Goal: Task Accomplishment & Management: Complete application form

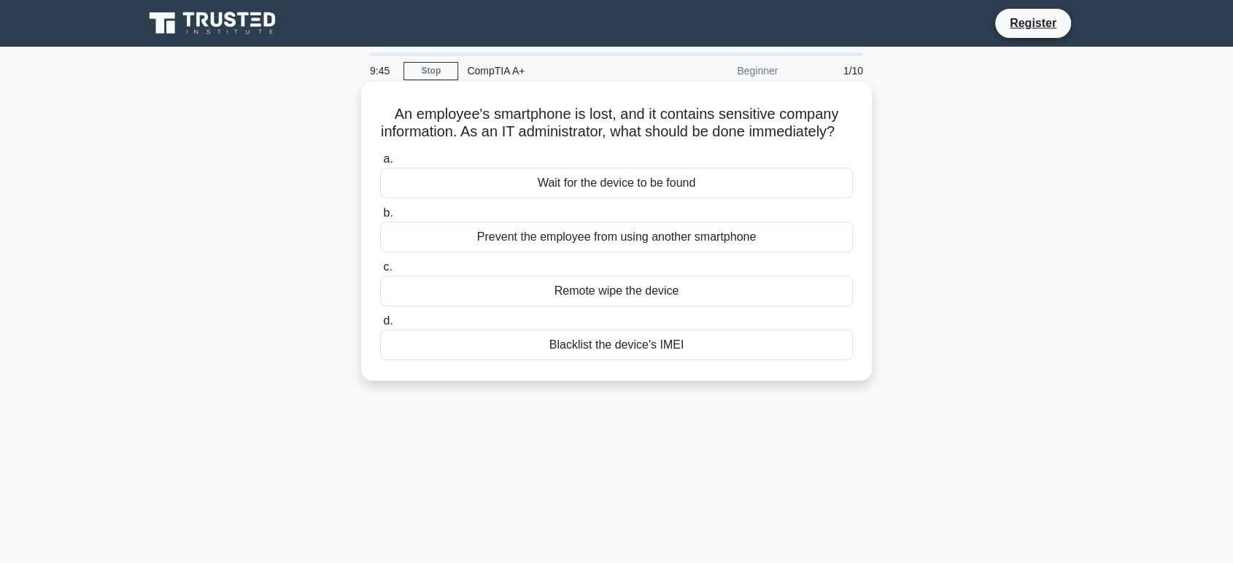
click at [579, 361] on div "Blacklist the device's IMEI" at bounding box center [616, 345] width 473 height 31
click at [380, 326] on input "d. Blacklist the device's IMEI" at bounding box center [380, 321] width 0 height 9
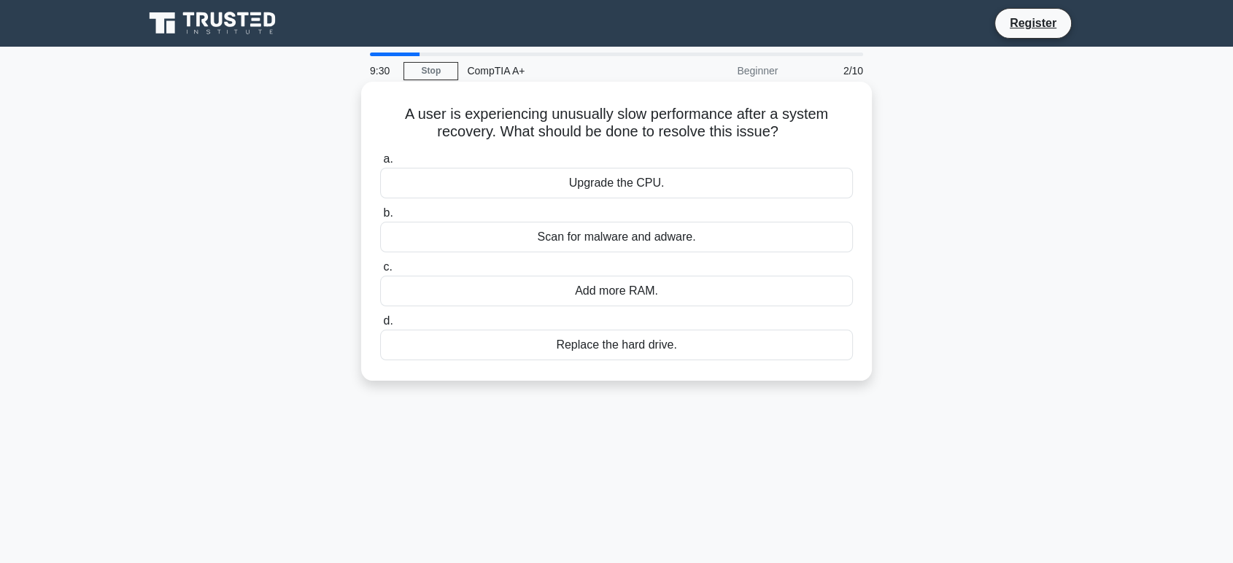
click at [626, 248] on div "Scan for malware and adware." at bounding box center [616, 237] width 473 height 31
click at [380, 218] on input "b. Scan for malware and adware." at bounding box center [380, 213] width 0 height 9
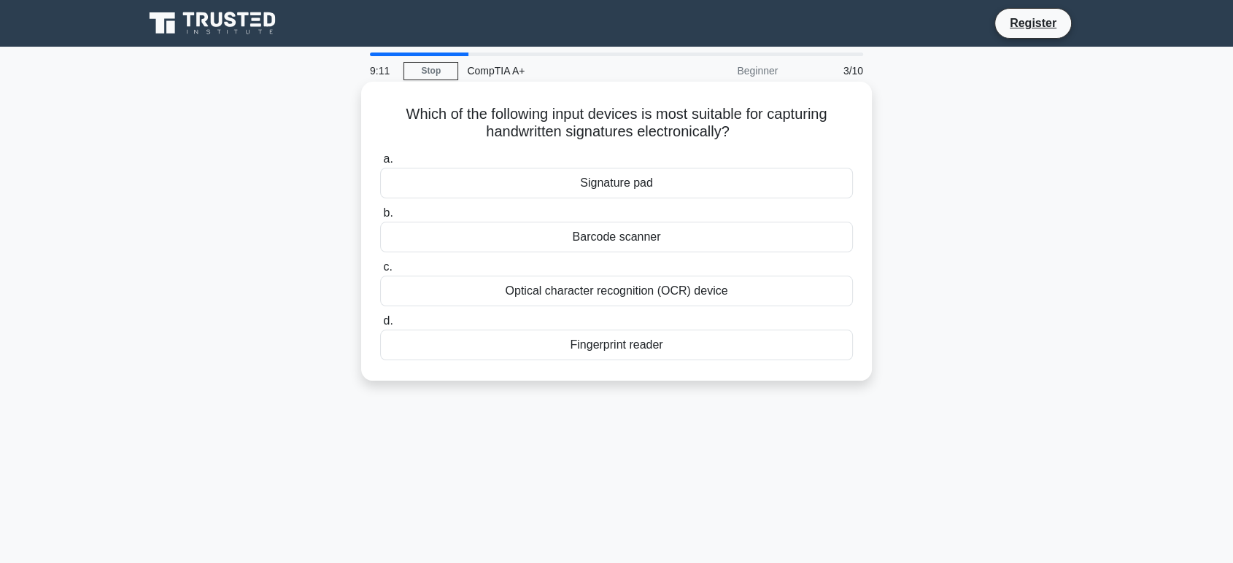
click at [647, 182] on div "Signature pad" at bounding box center [616, 183] width 473 height 31
click at [380, 164] on input "a. Signature pad" at bounding box center [380, 159] width 0 height 9
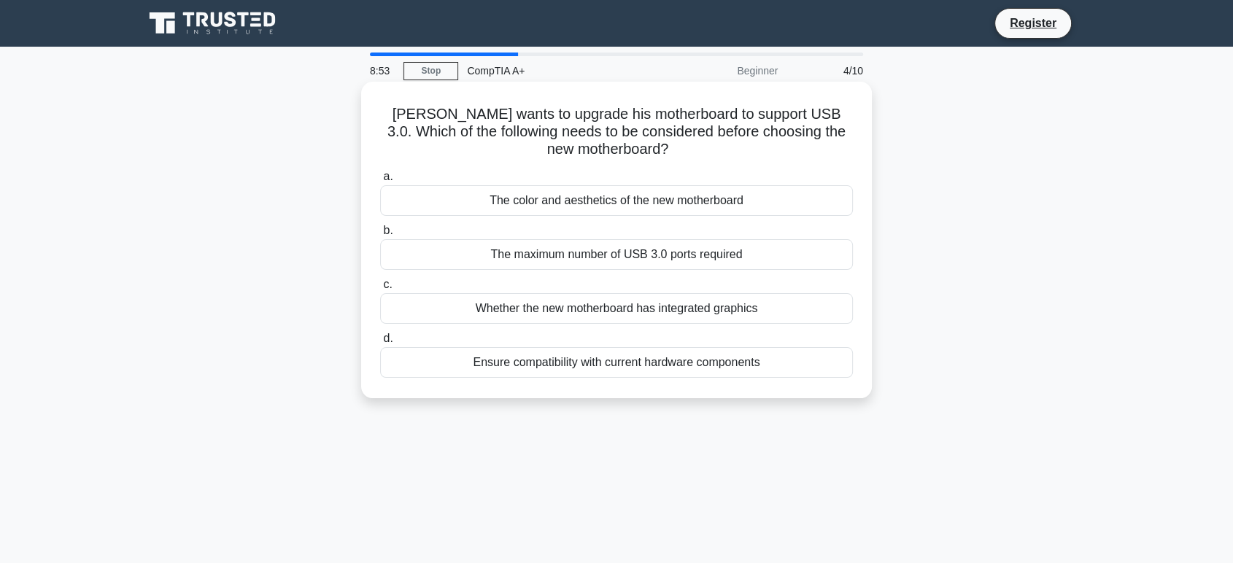
click at [640, 366] on div "Ensure compatibility with current hardware components" at bounding box center [616, 362] width 473 height 31
click at [380, 344] on input "d. Ensure compatibility with current hardware components" at bounding box center [380, 338] width 0 height 9
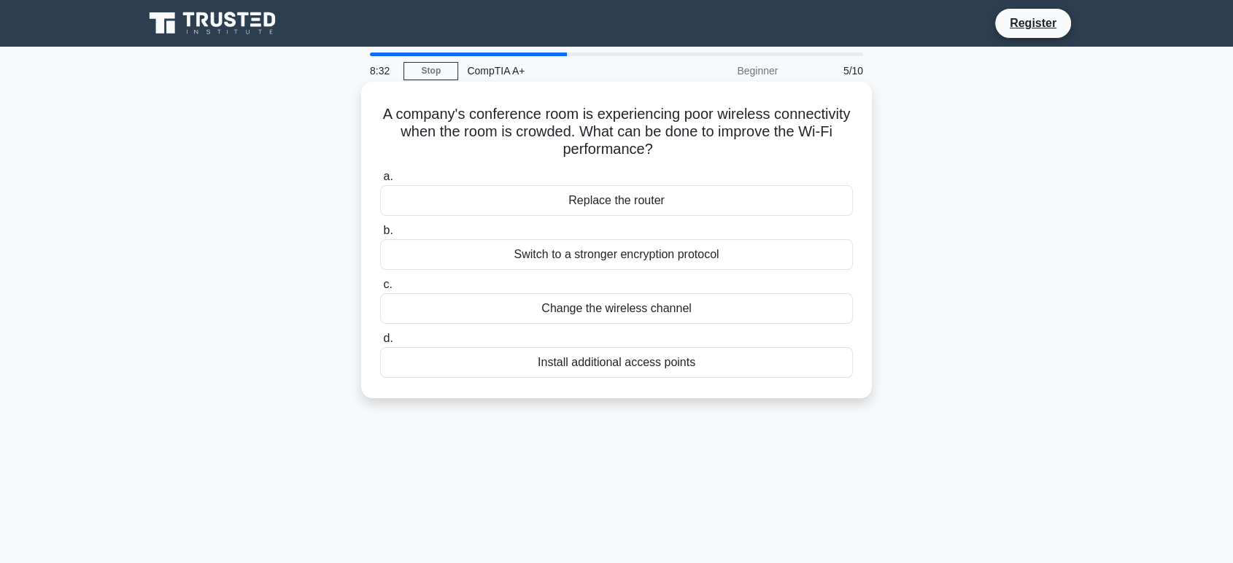
click at [645, 304] on div "Change the wireless channel" at bounding box center [616, 308] width 473 height 31
click at [380, 290] on input "c. Change the wireless channel" at bounding box center [380, 284] width 0 height 9
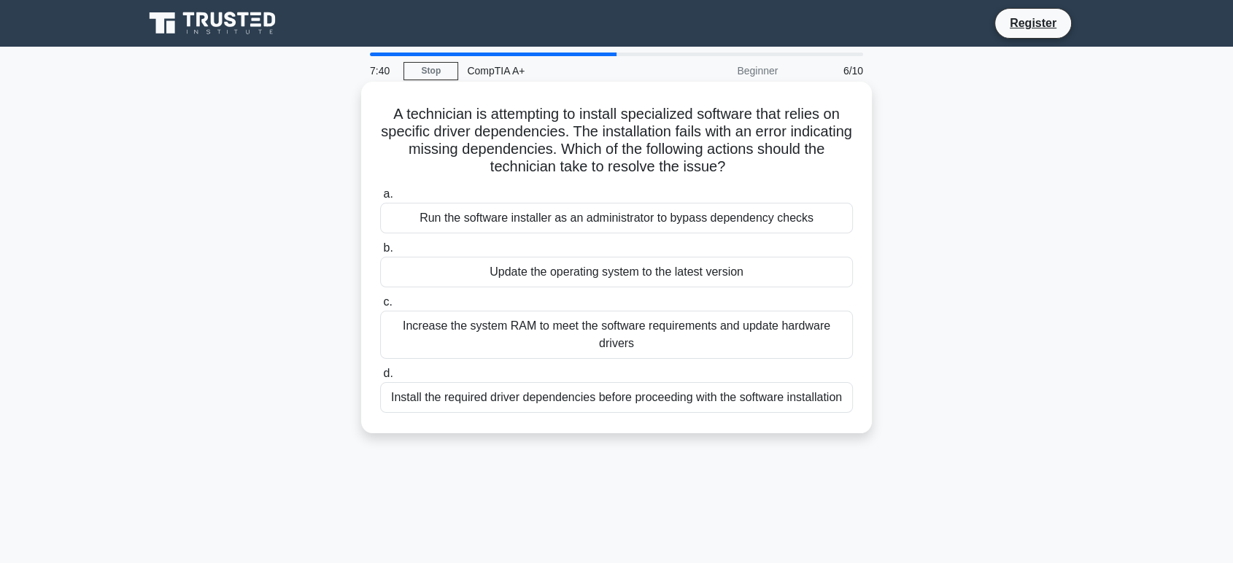
click at [544, 394] on div "Install the required driver dependencies before proceeding with the software in…" at bounding box center [616, 397] width 473 height 31
click at [380, 379] on input "d. Install the required driver dependencies before proceeding with the software…" at bounding box center [380, 373] width 0 height 9
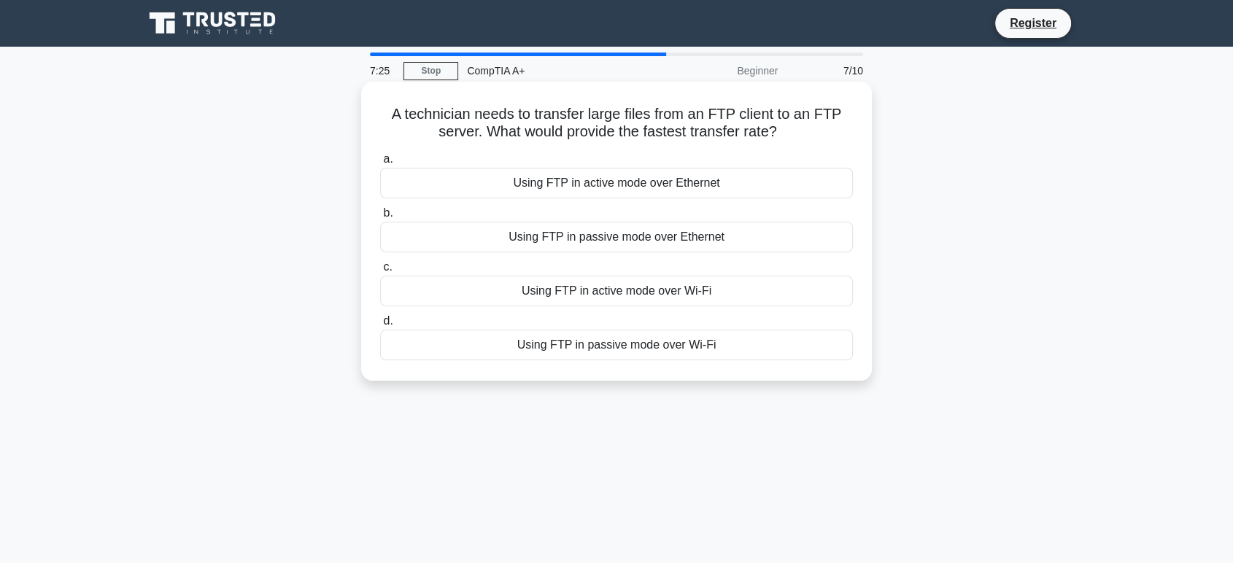
click at [596, 188] on div "Using FTP in active mode over Ethernet" at bounding box center [616, 183] width 473 height 31
click at [380, 164] on input "a. Using FTP in active mode over Ethernet" at bounding box center [380, 159] width 0 height 9
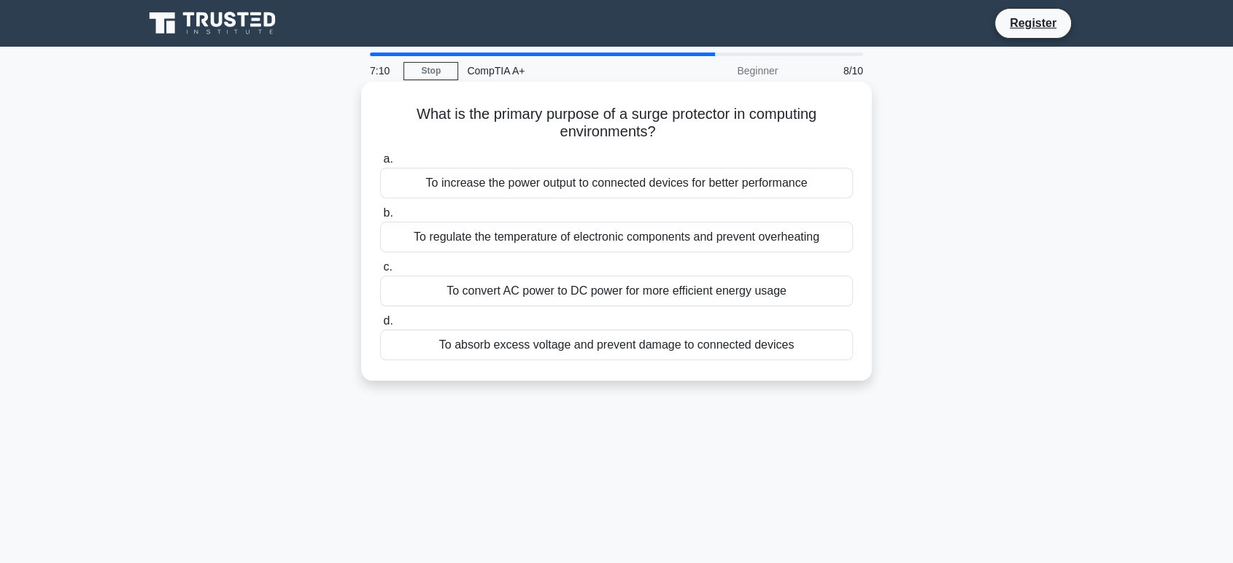
click at [530, 339] on div "To absorb excess voltage and prevent damage to connected devices" at bounding box center [616, 345] width 473 height 31
click at [380, 326] on input "d. To absorb excess voltage and prevent damage to connected devices" at bounding box center [380, 321] width 0 height 9
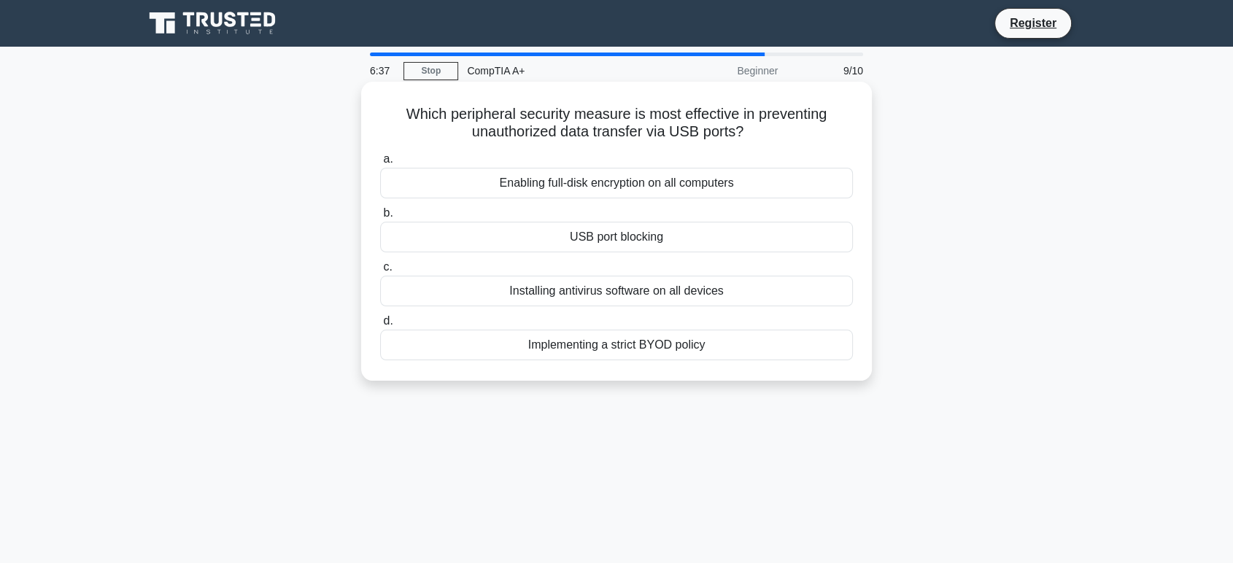
click at [636, 172] on div "Enabling full-disk encryption on all computers" at bounding box center [616, 183] width 473 height 31
click at [380, 164] on input "a. Enabling full-disk encryption on all computers" at bounding box center [380, 159] width 0 height 9
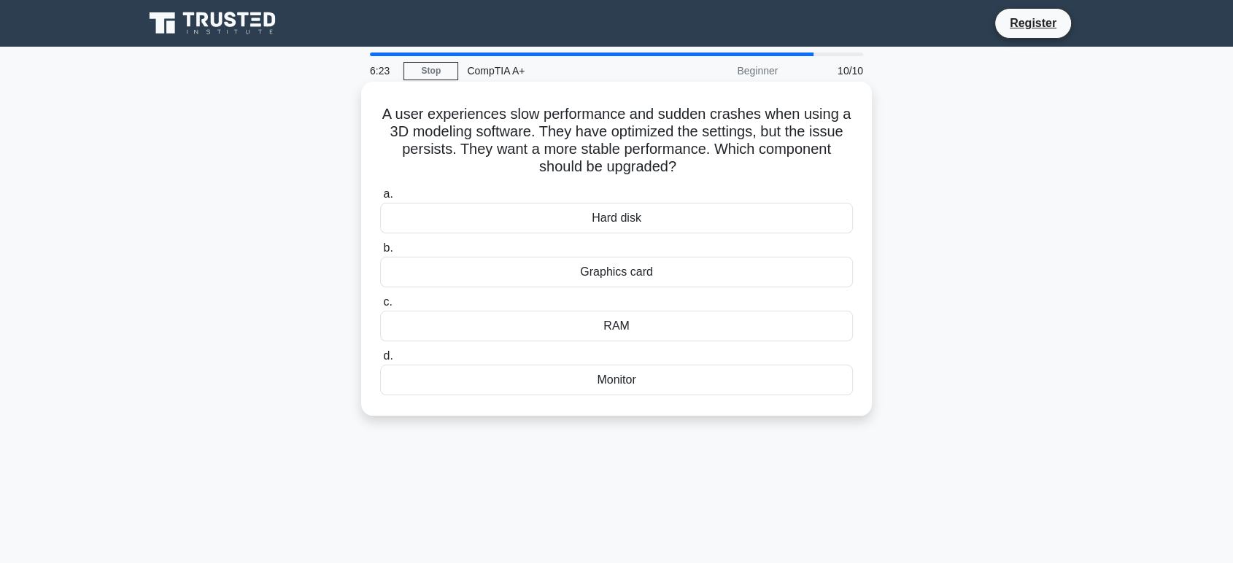
click at [655, 322] on div "RAM" at bounding box center [616, 326] width 473 height 31
click at [380, 307] on input "c. RAM" at bounding box center [380, 302] width 0 height 9
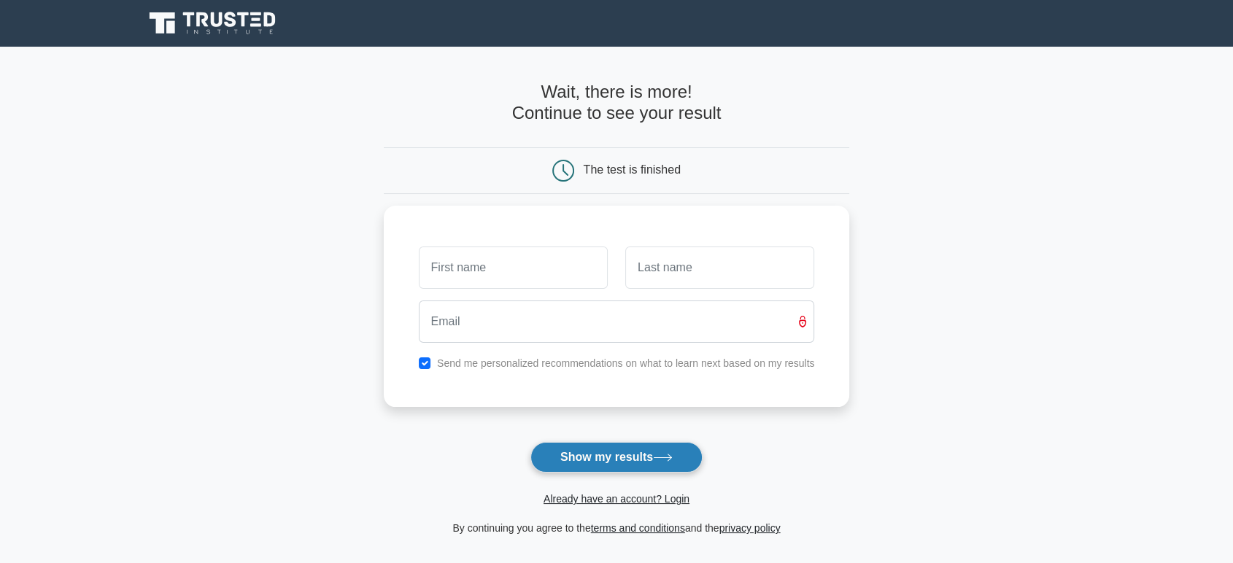
click at [636, 447] on button "Show my results" at bounding box center [617, 457] width 172 height 31
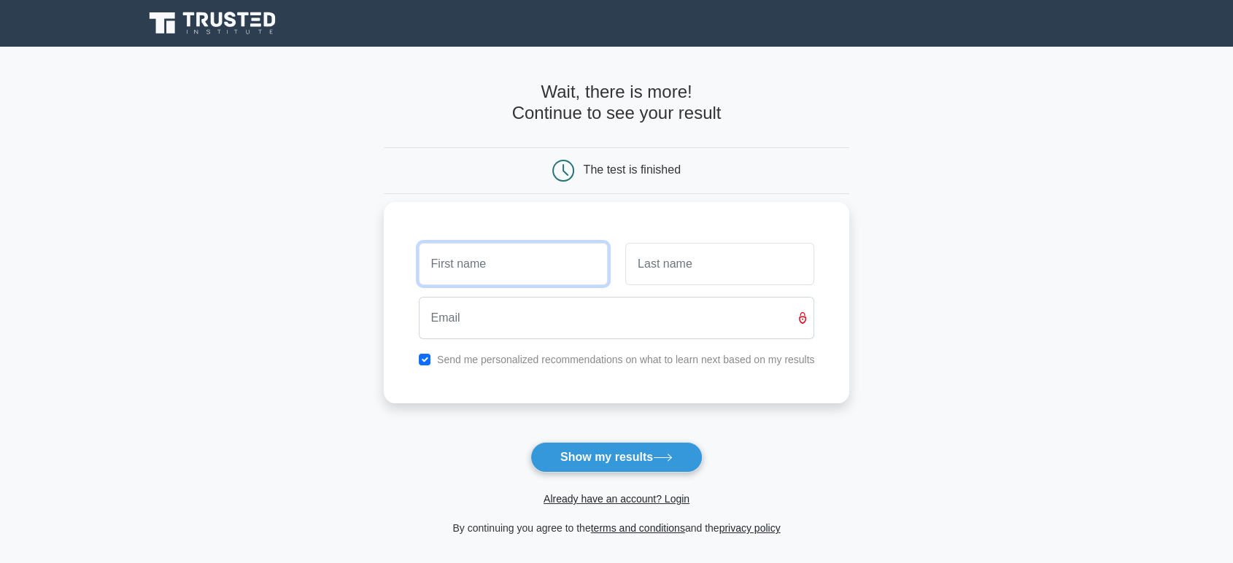
click at [577, 250] on input "text" at bounding box center [513, 264] width 189 height 42
type input "k"
click at [660, 269] on input "text" at bounding box center [719, 264] width 189 height 42
type input "k"
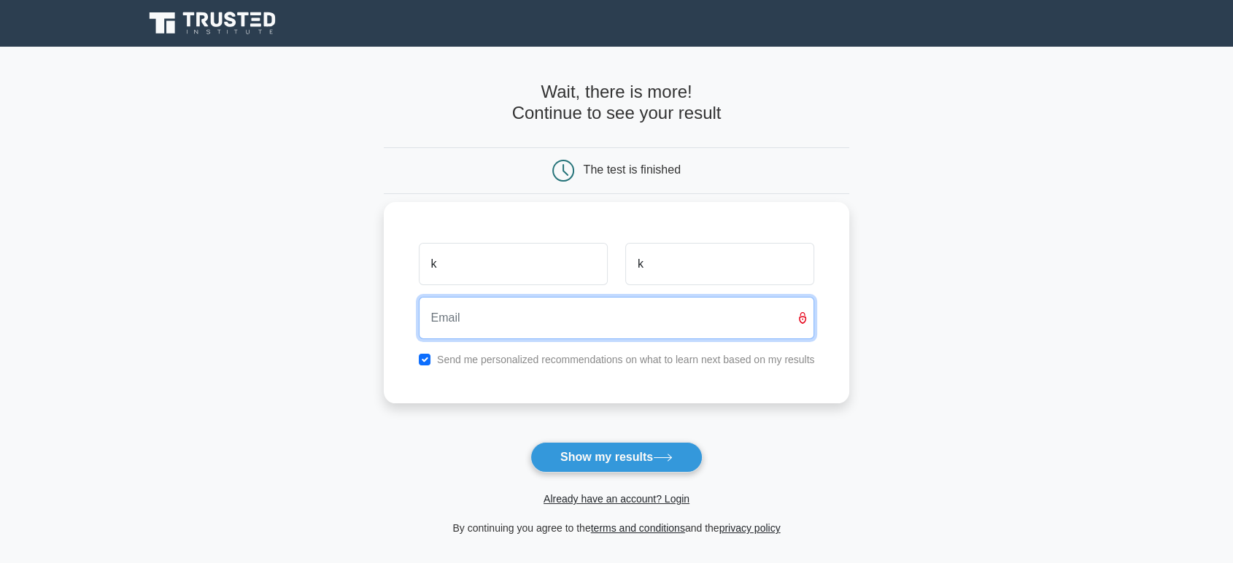
click at [630, 313] on input "email" at bounding box center [617, 318] width 396 height 42
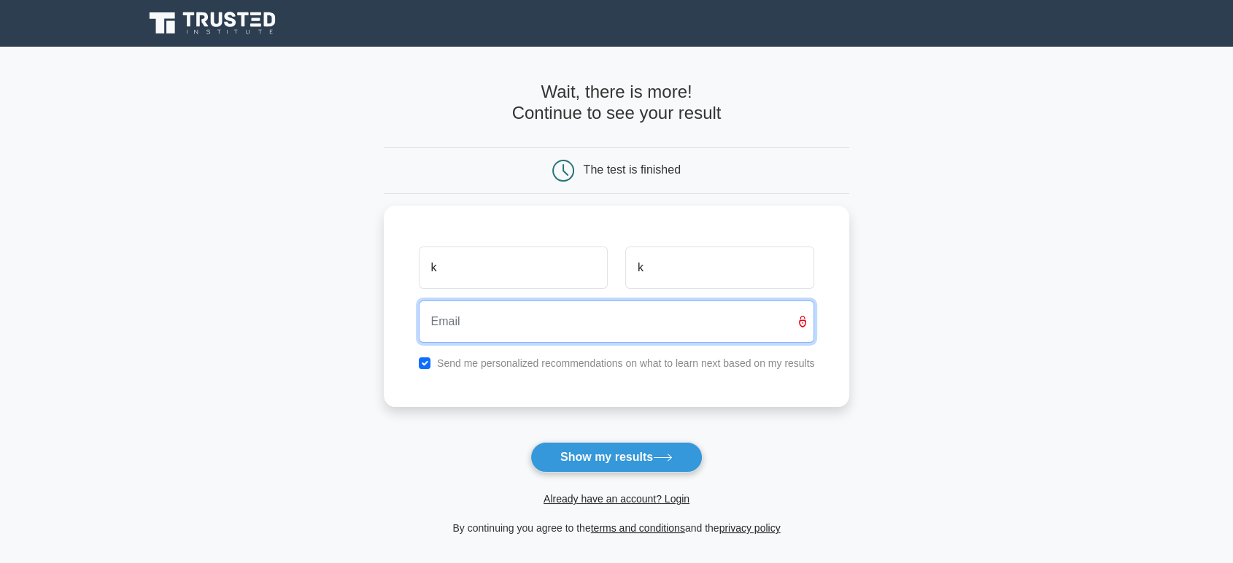
type input "goosemoosecaboose956@gmail.com"
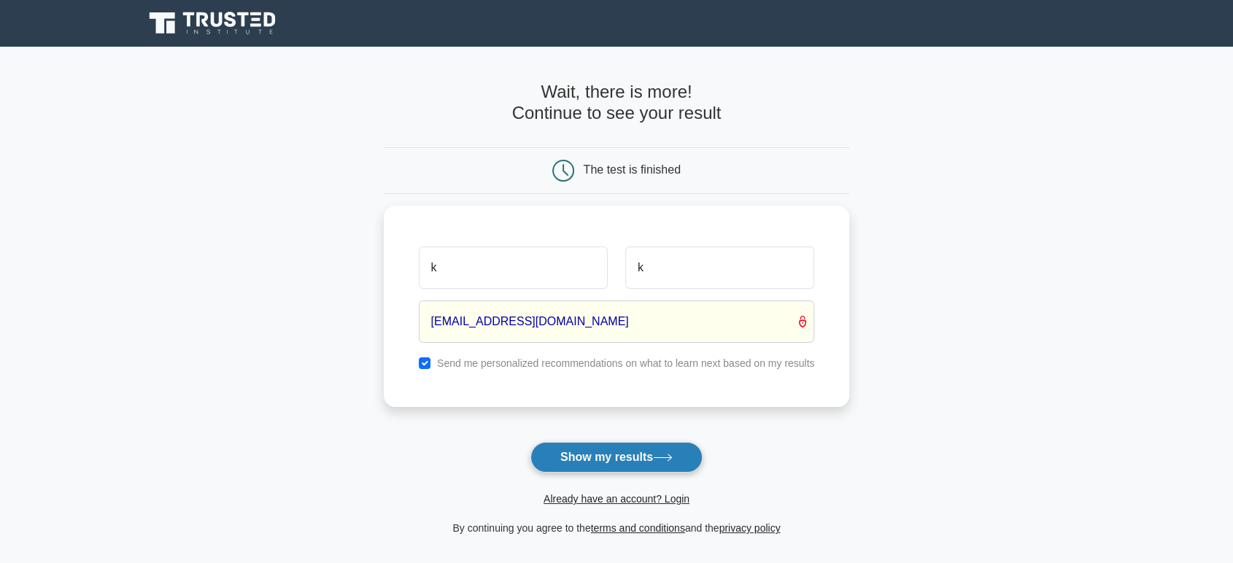
click at [615, 444] on button "Show my results" at bounding box center [617, 457] width 172 height 31
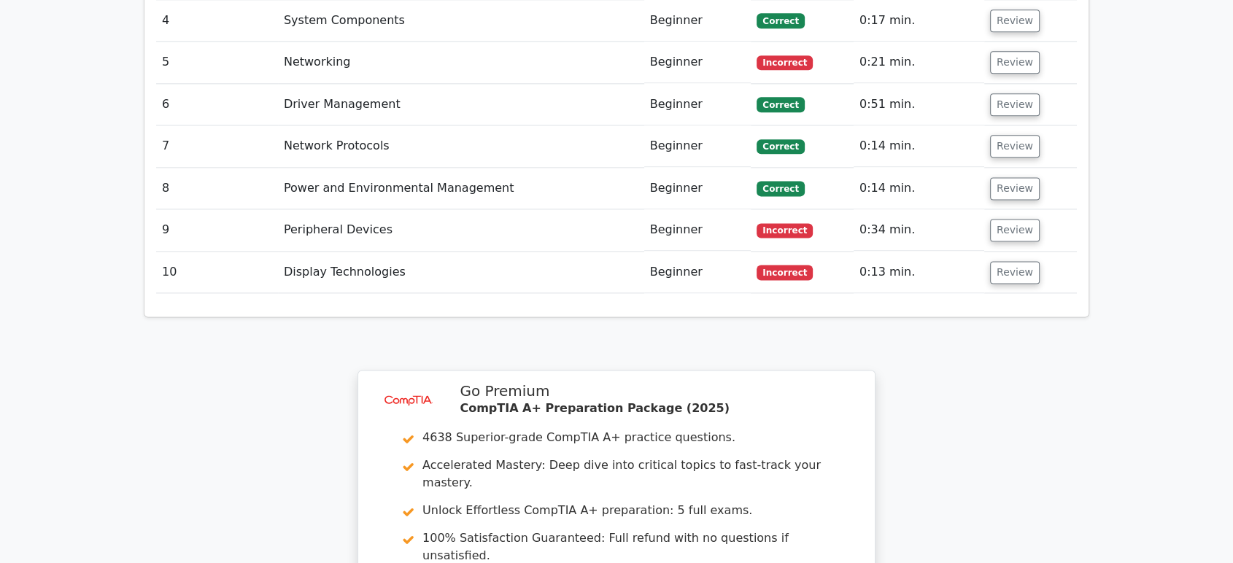
scroll to position [1916, 0]
